Goal: Task Accomplishment & Management: Complete application form

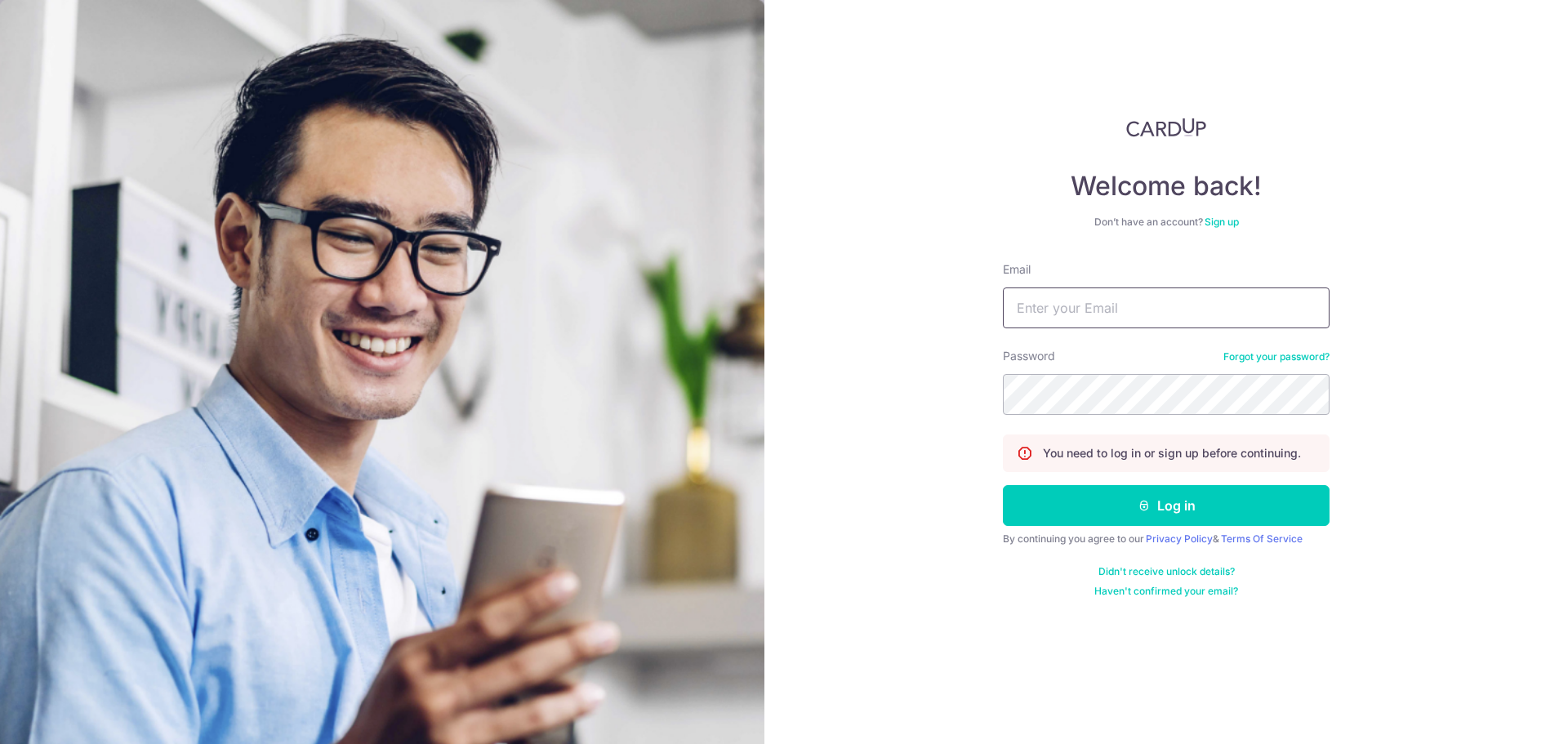
drag, startPoint x: 1109, startPoint y: 322, endPoint x: 1109, endPoint y: 310, distance: 12.0
click at [1109, 320] on input "Email" at bounding box center [1166, 307] width 327 height 41
click at [1109, 310] on input "Email" at bounding box center [1166, 307] width 327 height 41
type input "[EMAIL_ADDRESS][DOMAIN_NAME]"
click at [837, 358] on div "Welcome back! Don’t have an account? Sign up Email [EMAIL_ADDRESS][DOMAIN_NAME]…" at bounding box center [1166, 372] width 803 height 744
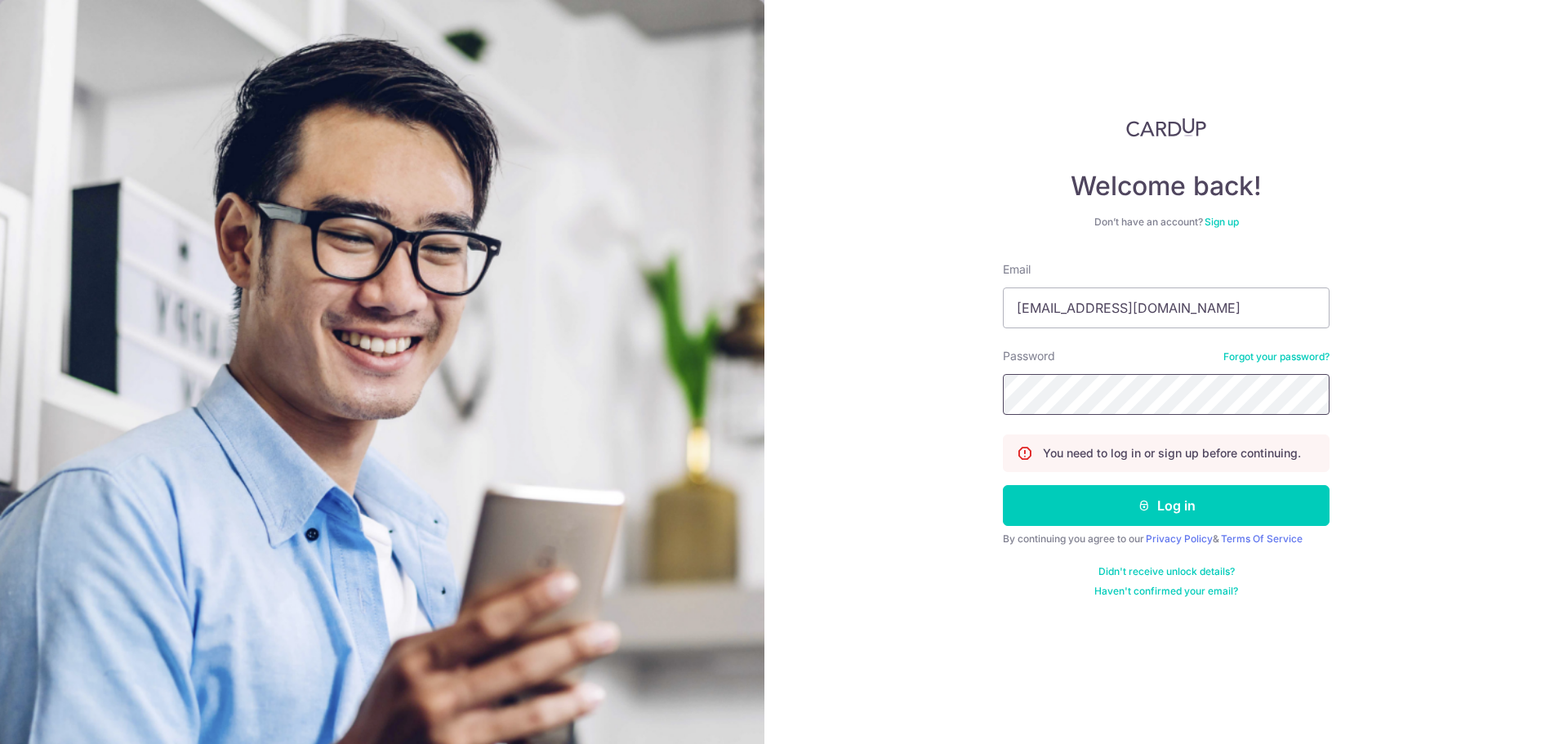
click at [1003, 485] on button "Log in" at bounding box center [1166, 505] width 327 height 41
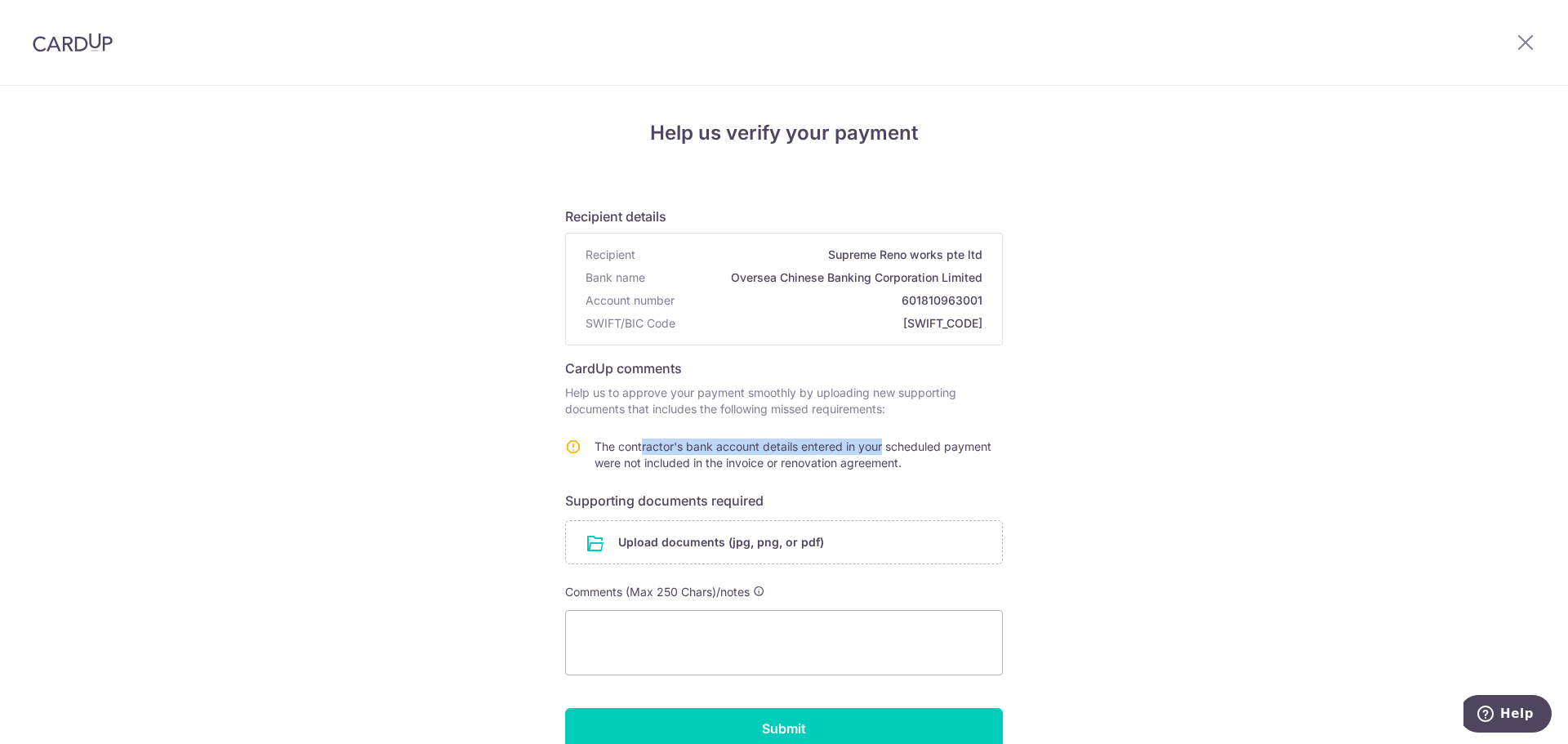
drag, startPoint x: 633, startPoint y: 446, endPoint x: 889, endPoint y: 457, distance: 256.2
click at [883, 455] on td "The contractor's bank account details entered in your scheduled payment were no…" at bounding box center [798, 458] width 409 height 39
click at [788, 467] on span "The contractor's bank account details entered in your scheduled payment were no…" at bounding box center [792, 455] width 397 height 30
drag, startPoint x: 609, startPoint y: 443, endPoint x: 953, endPoint y: 468, distance: 344.9
click at [953, 468] on td "The contractor's bank account details entered in your scheduled payment were no…" at bounding box center [798, 458] width 409 height 39
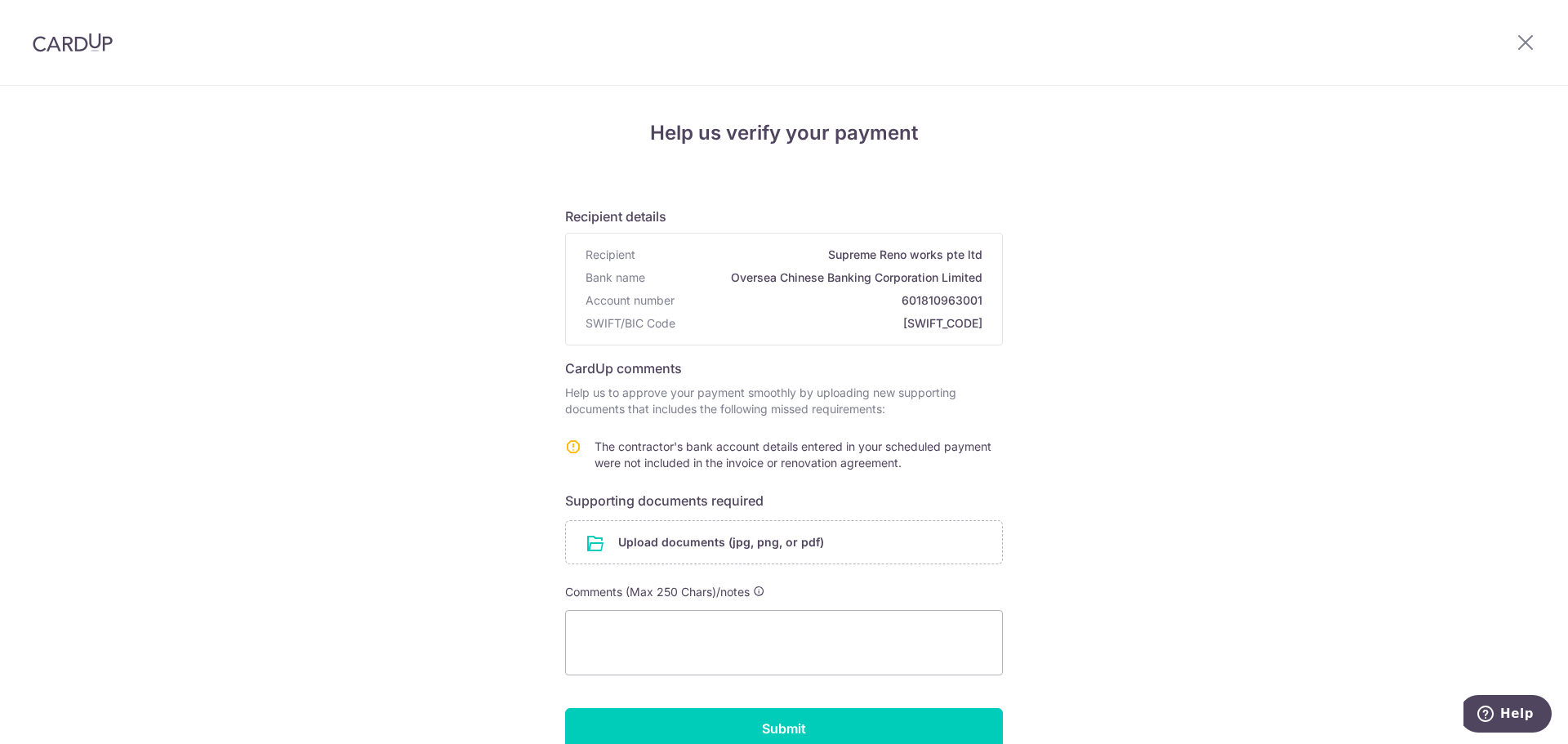
click at [881, 467] on span "The contractor's bank account details entered in your scheduled payment were no…" at bounding box center [792, 455] width 397 height 30
drag, startPoint x: 908, startPoint y: 464, endPoint x: 663, endPoint y: 453, distance: 245.2
click at [663, 453] on td "The contractor's bank account details entered in your scheduled payment were no…" at bounding box center [798, 458] width 409 height 39
click at [1005, 468] on div "Help us verify your payment Recipient details Recipient Supreme Reno works pte …" at bounding box center [784, 475] width 1568 height 780
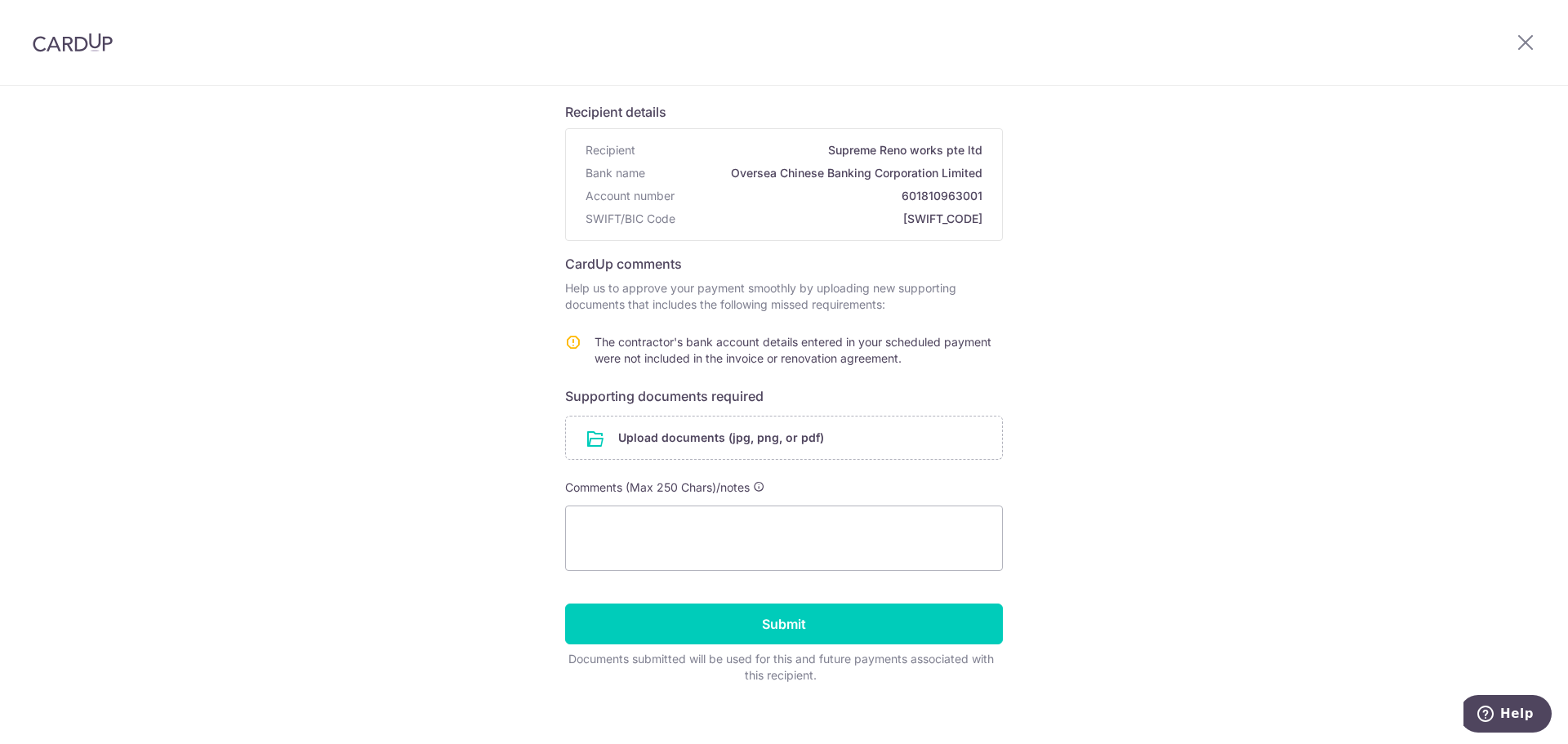
scroll to position [121, 0]
